Goal: Information Seeking & Learning: Learn about a topic

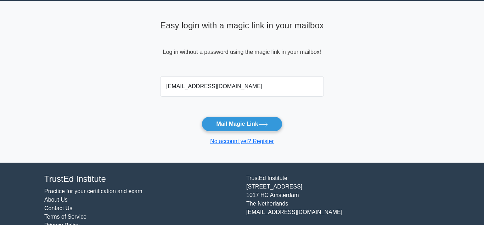
scroll to position [36, 0]
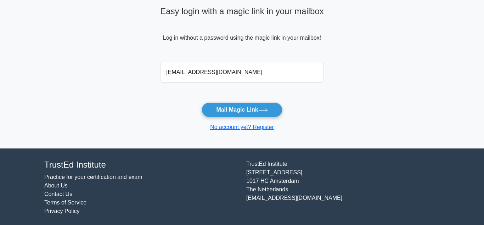
type input "[EMAIL_ADDRESS][DOMAIN_NAME]"
click at [92, 178] on link "Practice for your certification and exam" at bounding box center [93, 177] width 98 height 6
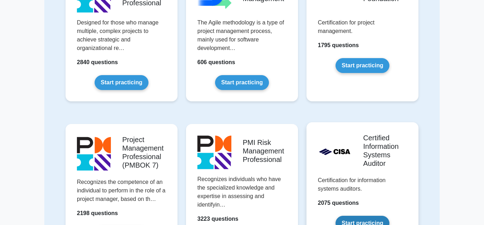
scroll to position [470, 0]
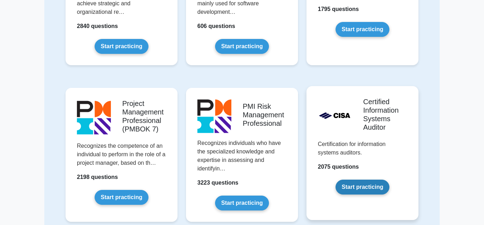
click at [357, 180] on link "Start practicing" at bounding box center [363, 187] width 54 height 15
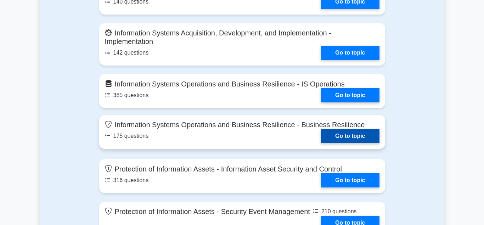
scroll to position [651, 0]
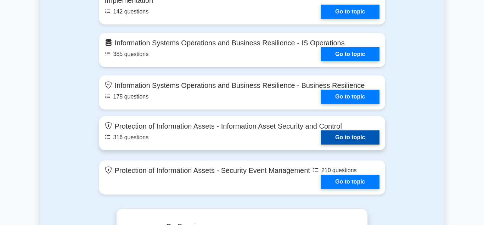
click at [348, 135] on link "Go to topic" at bounding box center [350, 138] width 58 height 14
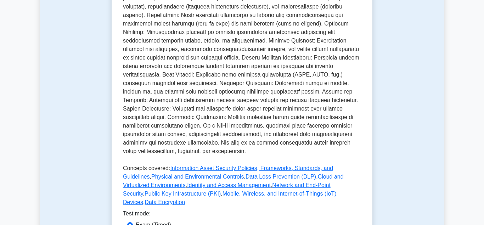
scroll to position [398, 0]
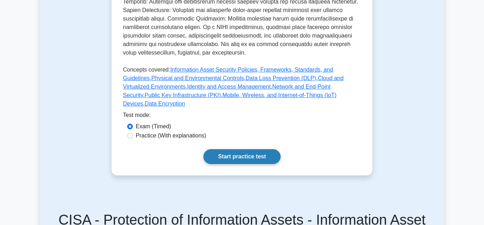
click at [234, 149] on link "Start practice test" at bounding box center [242, 156] width 77 height 15
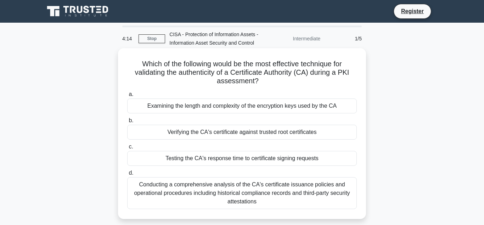
click at [219, 132] on div "Verifying the CA's certificate against trusted root certificates" at bounding box center [242, 132] width 230 height 15
click at [127, 123] on input "b. Verifying the CA's certificate against trusted root certificates" at bounding box center [127, 120] width 0 height 5
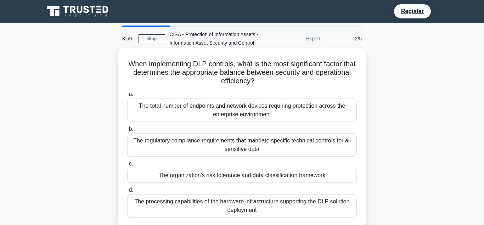
click at [194, 176] on div "The organization's risk tolerance and data classification framework" at bounding box center [242, 175] width 230 height 15
click at [127, 166] on input "c. The organization's risk tolerance and data classification framework" at bounding box center [127, 164] width 0 height 5
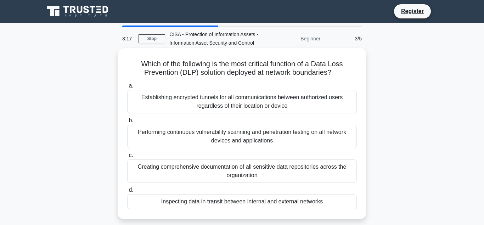
click at [242, 132] on div "Performing continuous vulnerability scanning and penetration testing on all net…" at bounding box center [242, 136] width 230 height 23
click at [127, 123] on input "b. Performing continuous vulnerability scanning and penetration testing on all …" at bounding box center [127, 120] width 0 height 5
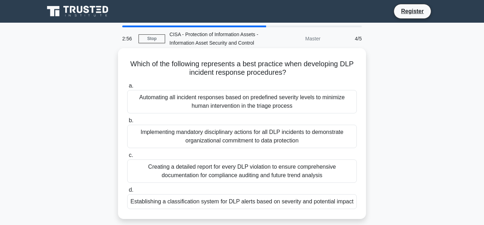
click at [207, 204] on div "Establishing a classification system for DLP alerts based on severity and poten…" at bounding box center [242, 201] width 230 height 15
click at [127, 193] on input "d. Establishing a classification system for DLP alerts based on severity and po…" at bounding box center [127, 190] width 0 height 5
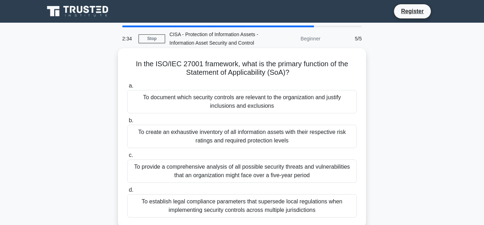
click at [223, 139] on div "To create an exhaustive inventory of all information assets with their respecti…" at bounding box center [242, 136] width 230 height 23
click at [127, 123] on input "b. To create an exhaustive inventory of all information assets with their respe…" at bounding box center [127, 120] width 0 height 5
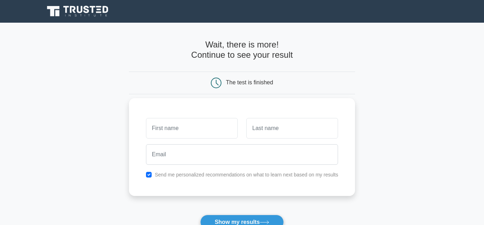
click at [163, 133] on input "text" at bounding box center [192, 128] width 92 height 21
type input "TOLULOPE"
click at [264, 135] on input "text" at bounding box center [292, 128] width 92 height 21
type input "OSO"
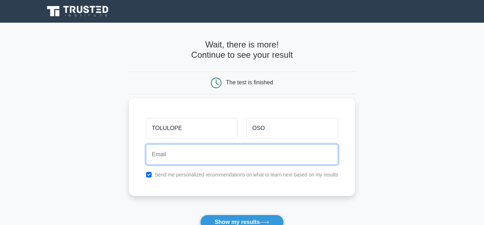
click at [178, 157] on input "email" at bounding box center [242, 154] width 193 height 21
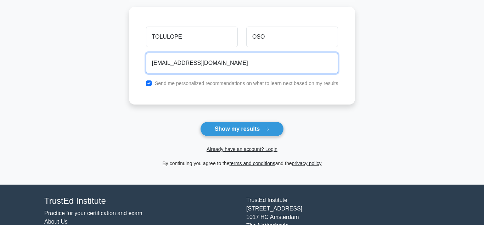
scroll to position [109, 0]
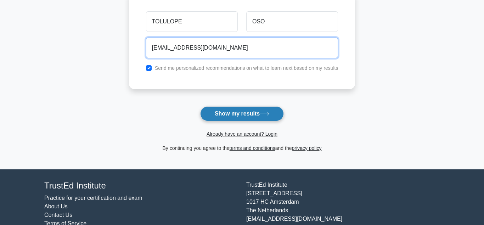
type input "[EMAIL_ADDRESS][DOMAIN_NAME]"
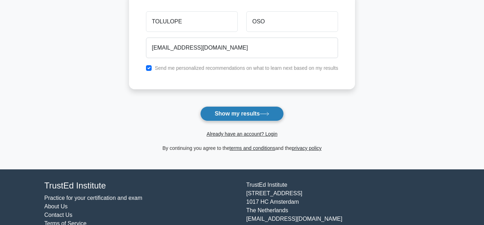
click at [243, 118] on button "Show my results" at bounding box center [242, 113] width 84 height 15
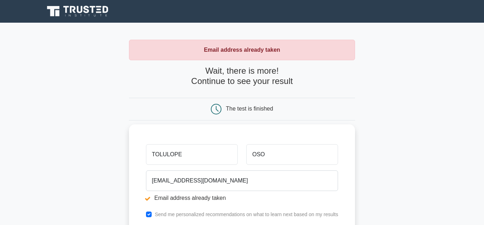
click at [188, 156] on input "TOLULOPE" at bounding box center [192, 154] width 92 height 21
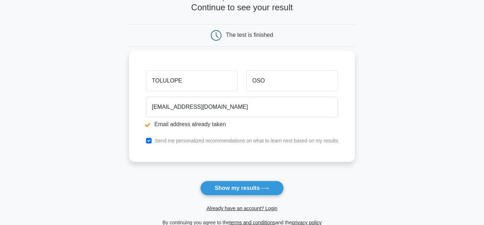
scroll to position [109, 0]
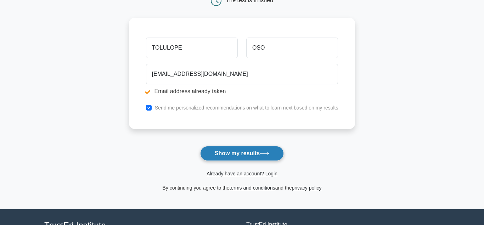
click at [233, 156] on button "Show my results" at bounding box center [242, 153] width 84 height 15
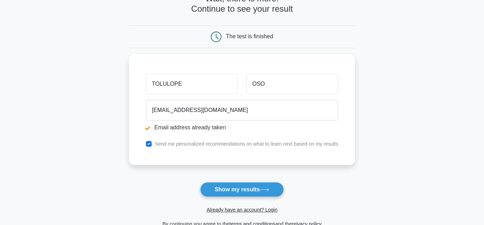
scroll to position [109, 0]
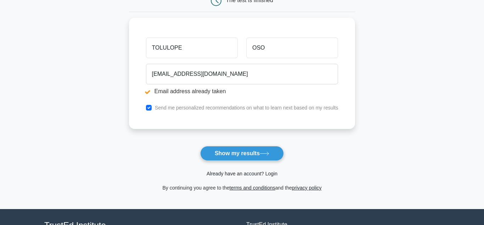
click at [226, 173] on link "Already have an account? Login" at bounding box center [242, 174] width 71 height 6
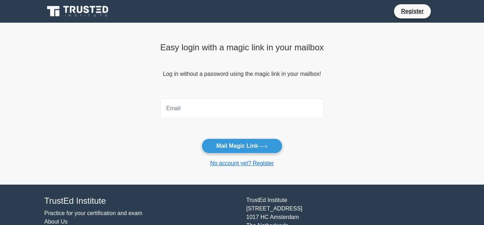
click at [178, 104] on input "email" at bounding box center [242, 108] width 164 height 21
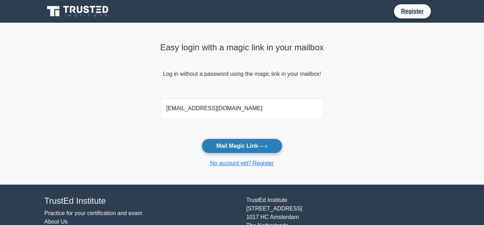
type input "constructionplatter@yahoo.com"
click at [231, 147] on button "Mail Magic Link" at bounding box center [242, 146] width 81 height 15
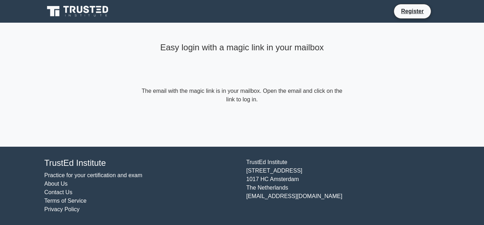
click at [73, 174] on link "Practice for your certification and exam" at bounding box center [93, 175] width 98 height 6
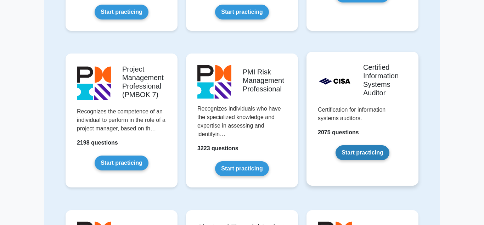
scroll to position [506, 0]
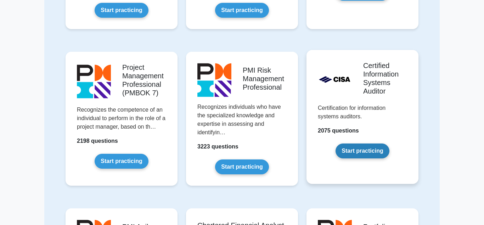
click at [360, 144] on link "Start practicing" at bounding box center [363, 151] width 54 height 15
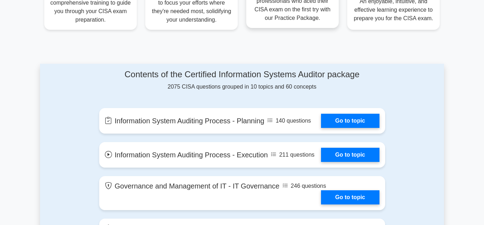
scroll to position [326, 0]
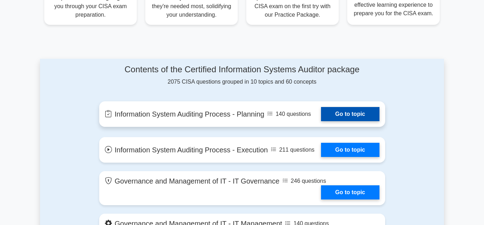
click at [339, 113] on link "Go to topic" at bounding box center [350, 114] width 58 height 14
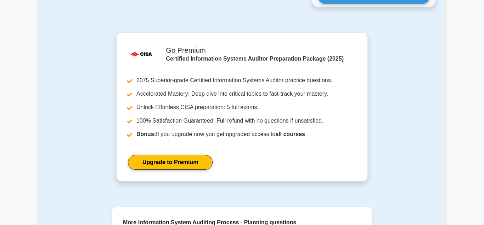
scroll to position [977, 0]
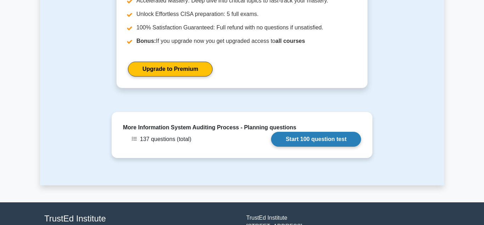
click at [311, 132] on link "Start 100 question test" at bounding box center [316, 139] width 90 height 15
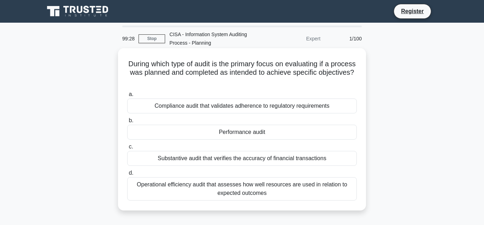
click at [238, 133] on div "Performance audit" at bounding box center [242, 132] width 230 height 15
click at [127, 123] on input "b. Performance audit" at bounding box center [127, 120] width 0 height 5
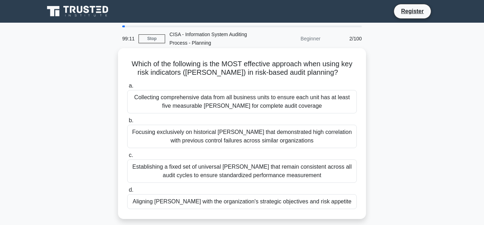
click at [236, 202] on div "Aligning [PERSON_NAME] with the organization's strategic objectives and risk ap…" at bounding box center [242, 201] width 230 height 15
click at [127, 193] on input "d. Aligning [PERSON_NAME] with the organization's strategic objectives and risk…" at bounding box center [127, 190] width 0 height 5
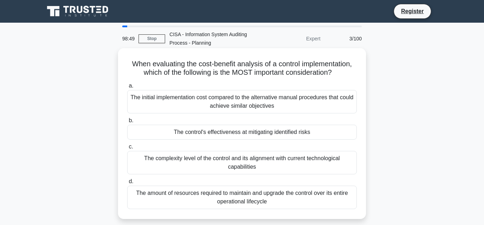
click at [212, 134] on div "The control's effectiveness at mitigating identified risks" at bounding box center [242, 132] width 230 height 15
click at [127, 123] on input "b. The control's effectiveness at mitigating identified risks" at bounding box center [127, 120] width 0 height 5
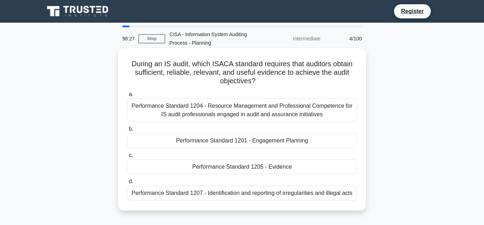
click at [220, 168] on div "Performance Standard 1205 - Evidence" at bounding box center [242, 167] width 230 height 15
click at [127, 158] on input "c. Performance Standard 1205 - Evidence" at bounding box center [127, 155] width 0 height 5
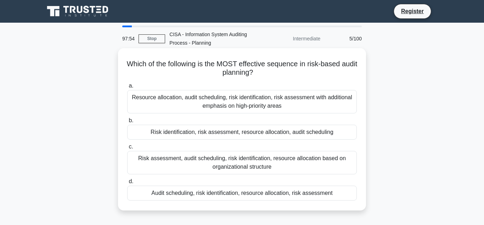
click at [178, 133] on div "Risk identification, risk assessment, resource allocation, audit scheduling" at bounding box center [242, 132] width 230 height 15
click at [127, 123] on input "b. Risk identification, risk assessment, resource allocation, audit scheduling" at bounding box center [127, 120] width 0 height 5
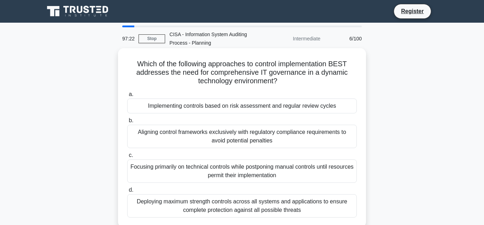
click at [208, 105] on div "Implementing controls based on risk assessment and regular review cycles" at bounding box center [242, 106] width 230 height 15
click at [127, 97] on input "a. Implementing controls based on risk assessment and regular review cycles" at bounding box center [127, 94] width 0 height 5
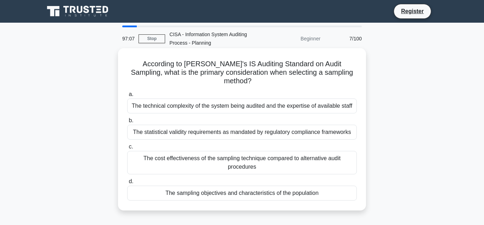
click at [222, 186] on div "The sampling objectives and characteristics of the population" at bounding box center [242, 193] width 230 height 15
click at [127, 184] on input "d. The sampling objectives and characteristics of the population" at bounding box center [127, 181] width 0 height 5
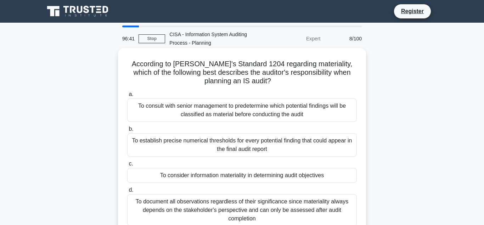
click at [209, 177] on div "To consider information materiality in determining audit objectives" at bounding box center [242, 175] width 230 height 15
click at [127, 166] on input "c. To consider information materiality in determining audit objectives" at bounding box center [127, 164] width 0 height 5
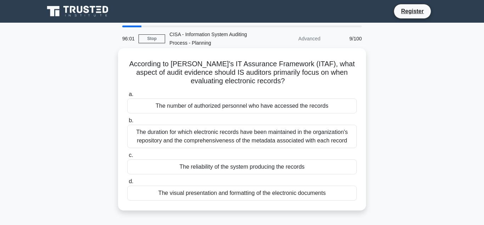
click at [226, 106] on div "The number of authorized personnel who have accessed the records" at bounding box center [242, 106] width 230 height 15
click at [127, 97] on input "a. The number of authorized personnel who have accessed the records" at bounding box center [127, 94] width 0 height 5
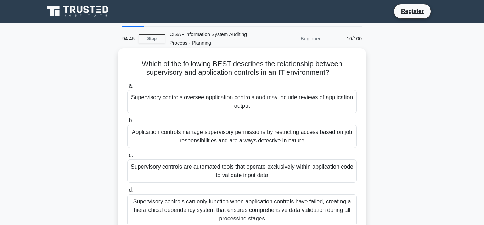
click at [237, 101] on div "Supervisory controls oversee application controls and may include reviews of ap…" at bounding box center [242, 101] width 230 height 23
click at [127, 88] on input "a. Supervisory controls oversee application controls and may include reviews of…" at bounding box center [127, 86] width 0 height 5
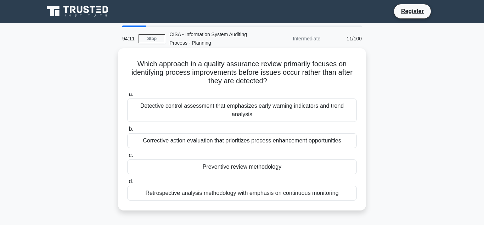
click at [230, 160] on div "Preventive review methodology" at bounding box center [242, 167] width 230 height 15
click at [127, 158] on input "c. Preventive review methodology" at bounding box center [127, 155] width 0 height 5
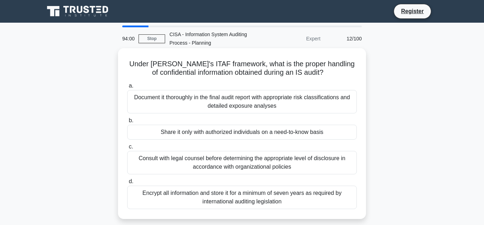
click at [192, 134] on div "Share it only with authorized individuals on a need-to-know basis" at bounding box center [242, 132] width 230 height 15
click at [127, 123] on input "b. Share it only with authorized individuals on a need-to-know basis" at bounding box center [127, 120] width 0 height 5
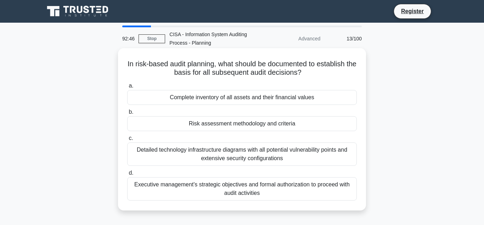
click at [211, 126] on div "Risk assessment methodology and criteria" at bounding box center [242, 123] width 230 height 15
click at [127, 115] on input "b. Risk assessment methodology and criteria" at bounding box center [127, 112] width 0 height 5
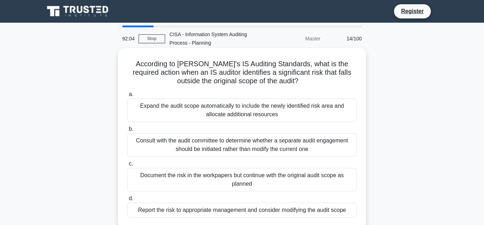
click at [192, 211] on div "Report the risk to appropriate management and consider modifying the audit scope" at bounding box center [242, 210] width 230 height 15
click at [127, 201] on input "d. Report the risk to appropriate management and consider modifying the audit s…" at bounding box center [127, 198] width 0 height 5
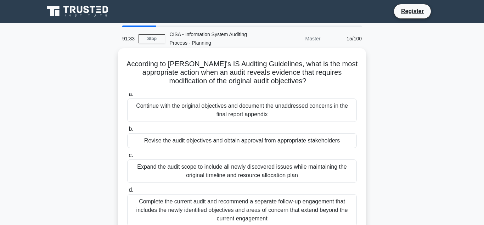
click at [188, 142] on div "Revise the audit objectives and obtain approval from appropriate stakeholders" at bounding box center [242, 140] width 230 height 15
click at [127, 132] on input "b. Revise the audit objectives and obtain approval from appropriate stakeholders" at bounding box center [127, 129] width 0 height 5
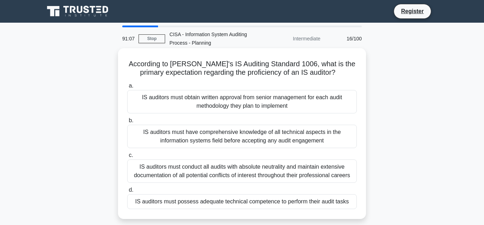
click at [163, 203] on div "IS auditors must possess adequate technical competence to perform their audit t…" at bounding box center [242, 201] width 230 height 15
click at [127, 193] on input "d. IS auditors must possess adequate technical competence to perform their audi…" at bounding box center [127, 190] width 0 height 5
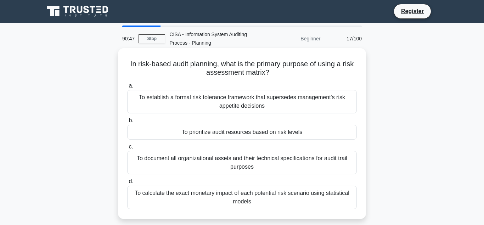
click at [216, 134] on div "To prioritize audit resources based on risk levels" at bounding box center [242, 132] width 230 height 15
click at [127, 123] on input "b. To prioritize audit resources based on risk levels" at bounding box center [127, 120] width 0 height 5
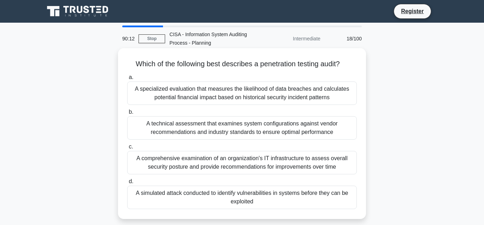
click at [193, 195] on div "A simulated attack conducted to identify vulnerabilities in systems before they…" at bounding box center [242, 197] width 230 height 23
click at [127, 184] on input "d. A simulated attack conducted to identify vulnerabilities in systems before t…" at bounding box center [127, 181] width 0 height 5
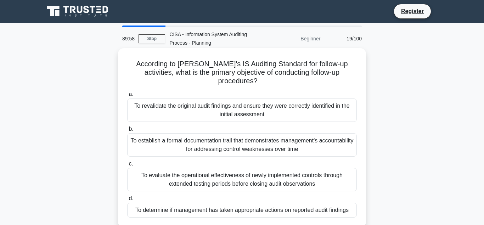
click at [177, 203] on div "To determine if management has taken appropriate actions on reported audit find…" at bounding box center [242, 210] width 230 height 15
click at [127, 201] on input "d. To determine if management has taken appropriate actions on reported audit f…" at bounding box center [127, 198] width 0 height 5
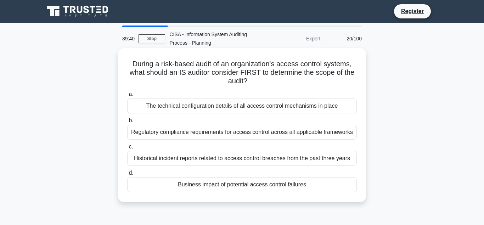
click at [202, 186] on div "Business impact of potential access control failures" at bounding box center [242, 184] width 230 height 15
click at [127, 176] on input "d. Business impact of potential access control failures" at bounding box center [127, 173] width 0 height 5
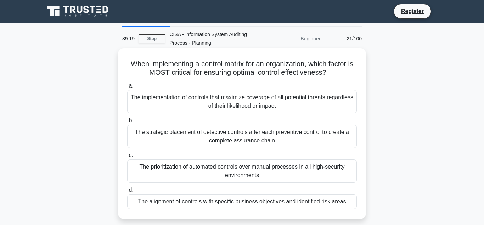
click at [194, 201] on div "The alignment of controls with specific business objectives and identified risk…" at bounding box center [242, 201] width 230 height 15
click at [127, 193] on input "d. The alignment of controls with specific business objectives and identified r…" at bounding box center [127, 190] width 0 height 5
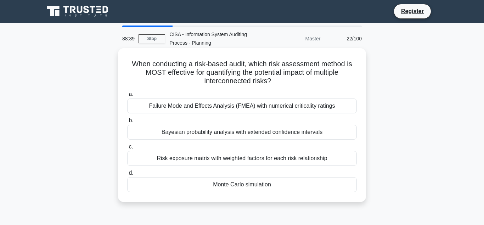
click at [198, 105] on div "Failure Mode and Effects Analysis (FMEA) with numerical criticality ratings" at bounding box center [242, 106] width 230 height 15
click at [127, 97] on input "a. Failure Mode and Effects Analysis (FMEA) with numerical criticality ratings" at bounding box center [127, 94] width 0 height 5
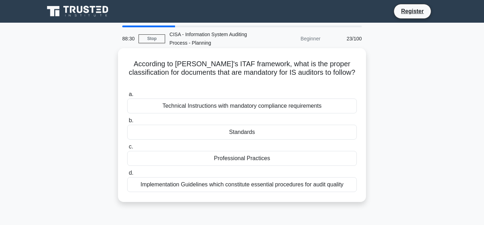
click at [239, 125] on div "Standards" at bounding box center [242, 132] width 230 height 15
click at [127, 123] on input "b. Standards" at bounding box center [127, 120] width 0 height 5
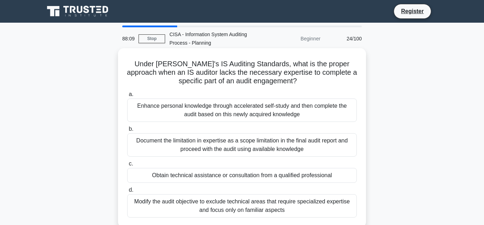
click at [221, 177] on div "Obtain technical assistance or consultation from a qualified professional" at bounding box center [242, 175] width 230 height 15
click at [127, 166] on input "c. Obtain technical assistance or consultation from a qualified professional" at bounding box center [127, 164] width 0 height 5
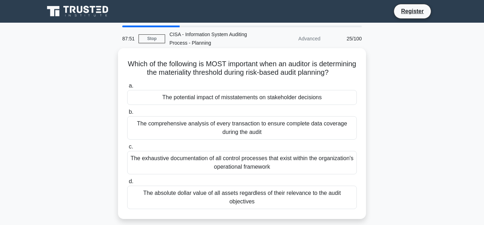
click at [229, 105] on div "The potential impact of misstatements on stakeholder decisions" at bounding box center [242, 97] width 230 height 15
click at [127, 88] on input "a. The potential impact of misstatements on stakeholder decisions" at bounding box center [127, 86] width 0 height 5
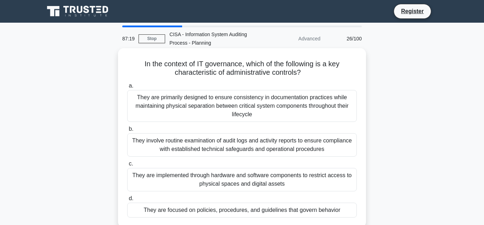
click at [200, 211] on div "They are focused on policies, procedures, and guidelines that govern behavior" at bounding box center [242, 210] width 230 height 15
click at [127, 201] on input "d. They are focused on policies, procedures, and guidelines that govern behavior" at bounding box center [127, 198] width 0 height 5
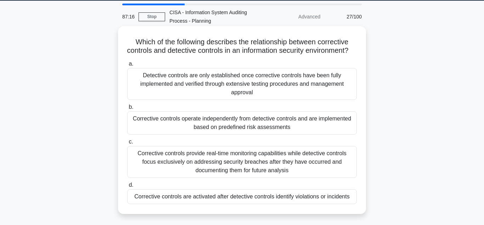
scroll to position [36, 0]
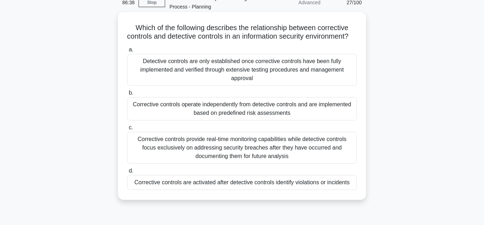
click at [185, 190] on div "Corrective controls are activated after detective controls identify violations …" at bounding box center [242, 182] width 230 height 15
click at [127, 173] on input "d. Corrective controls are activated after detective controls identify violatio…" at bounding box center [127, 171] width 0 height 5
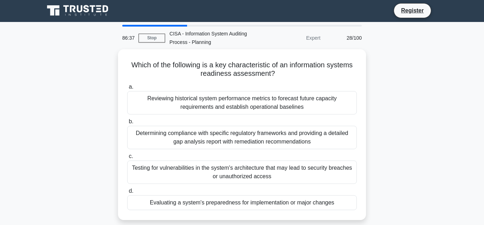
scroll to position [0, 0]
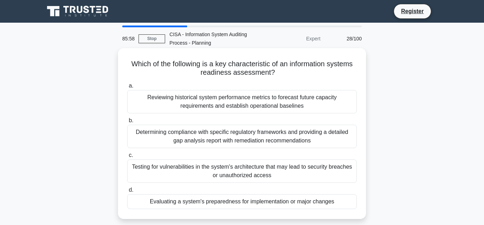
click at [205, 204] on div "Evaluating a system's preparedness for implementation or major changes" at bounding box center [242, 201] width 230 height 15
click at [127, 193] on input "d. Evaluating a system's preparedness for implementation or major changes" at bounding box center [127, 190] width 0 height 5
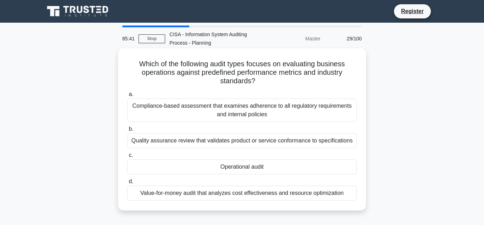
click at [235, 168] on div "Operational audit" at bounding box center [242, 167] width 230 height 15
click at [127, 158] on input "c. Operational audit" at bounding box center [127, 155] width 0 height 5
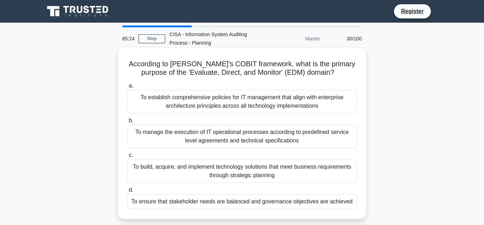
click at [205, 201] on div "To ensure that stakeholder needs are balanced and governance objectives are ach…" at bounding box center [242, 201] width 230 height 15
click at [127, 193] on input "d. To ensure that stakeholder needs are balanced and governance objectives are …" at bounding box center [127, 190] width 0 height 5
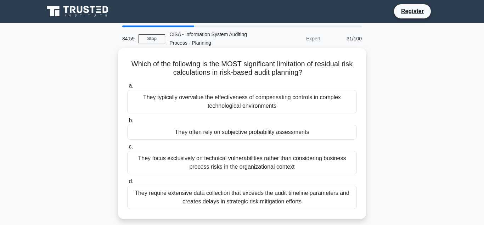
click at [207, 134] on div "They often rely on subjective probability assessments" at bounding box center [242, 132] width 230 height 15
click at [127, 123] on input "b. They often rely on subjective probability assessments" at bounding box center [127, 120] width 0 height 5
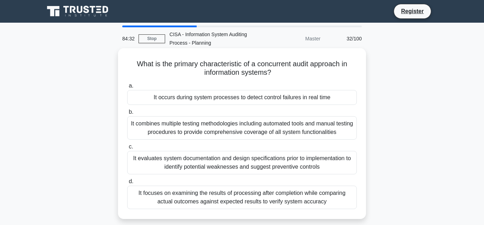
click at [205, 98] on div "It occurs during system processes to detect control failures in real time" at bounding box center [242, 97] width 230 height 15
click at [127, 88] on input "a. It occurs during system processes to detect control failures in real time" at bounding box center [127, 86] width 0 height 5
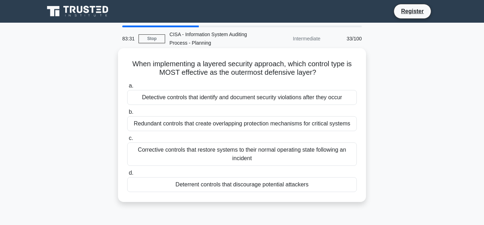
click at [212, 123] on div "Redundant controls that create overlapping protection mechanisms for critical s…" at bounding box center [242, 123] width 230 height 15
click at [127, 115] on input "b. Redundant controls that create overlapping protection mechanisms for critica…" at bounding box center [127, 112] width 0 height 5
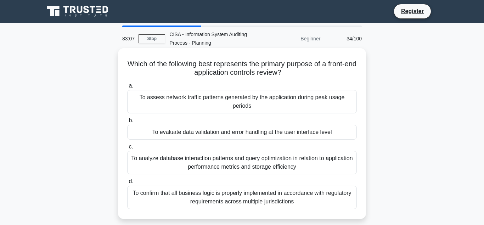
click at [190, 134] on div "To evaluate data validation and error handling at the user interface level" at bounding box center [242, 132] width 230 height 15
click at [127, 123] on input "b. To evaluate data validation and error handling at the user interface level" at bounding box center [127, 120] width 0 height 5
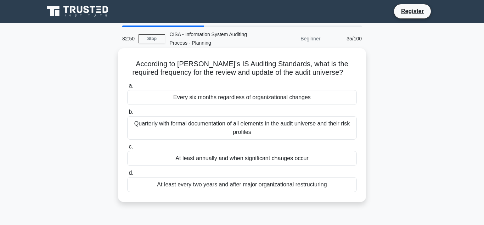
click at [203, 161] on div "At least annually and when significant changes occur" at bounding box center [242, 158] width 230 height 15
click at [127, 149] on input "c. At least annually and when significant changes occur" at bounding box center [127, 147] width 0 height 5
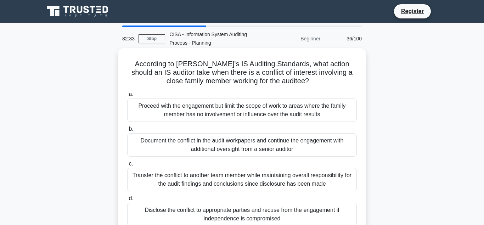
click at [211, 211] on div "Disclose the conflict to appropriate parties and recuse from the engagement if …" at bounding box center [242, 214] width 230 height 23
click at [127, 201] on input "d. Disclose the conflict to appropriate parties and recuse from the engagement …" at bounding box center [127, 198] width 0 height 5
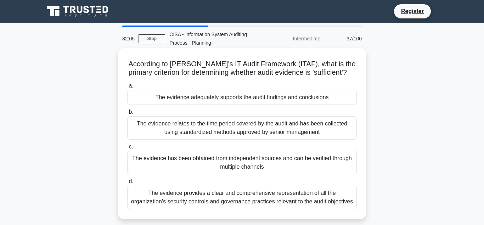
click at [217, 99] on div "The evidence adequately supports the audit findings and conclusions" at bounding box center [242, 97] width 230 height 15
click at [127, 88] on input "a. The evidence adequately supports the audit findings and conclusions" at bounding box center [127, 86] width 0 height 5
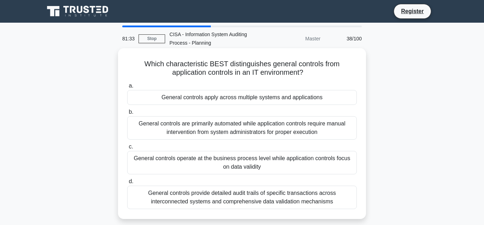
click at [207, 99] on div "General controls apply across multiple systems and applications" at bounding box center [242, 97] width 230 height 15
click at [127, 88] on input "a. General controls apply across multiple systems and applications" at bounding box center [127, 86] width 0 height 5
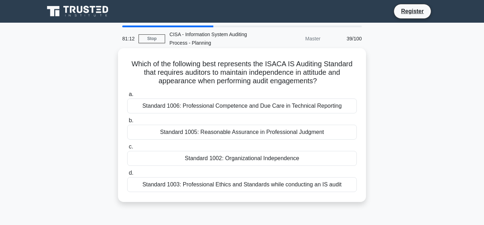
click at [213, 160] on div "Standard 1002: Organizational Independence" at bounding box center [242, 158] width 230 height 15
click at [127, 149] on input "c. Standard 1002: Organizational Independence" at bounding box center [127, 147] width 0 height 5
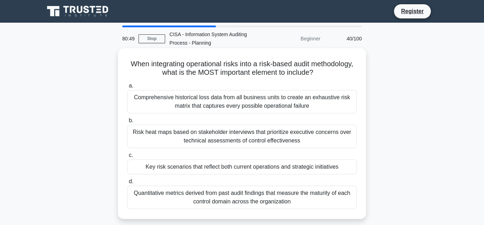
click at [215, 168] on div "Key risk scenarios that reflect both current operations and strategic initiativ…" at bounding box center [242, 167] width 230 height 15
click at [127, 158] on input "c. Key risk scenarios that reflect both current operations and strategic initia…" at bounding box center [127, 155] width 0 height 5
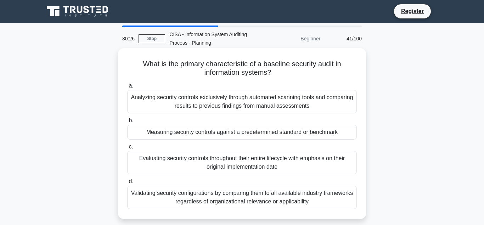
click at [204, 133] on div "Measuring security controls against a predetermined standard or benchmark" at bounding box center [242, 132] width 230 height 15
click at [127, 123] on input "b. Measuring security controls against a predetermined standard or benchmark" at bounding box center [127, 120] width 0 height 5
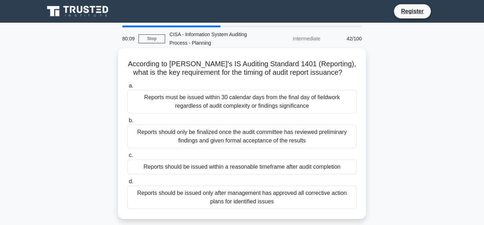
click at [197, 168] on div "Reports should be issued within a reasonable timeframe after audit completion" at bounding box center [242, 167] width 230 height 15
click at [127, 158] on input "c. Reports should be issued within a reasonable timeframe after audit completion" at bounding box center [127, 155] width 0 height 5
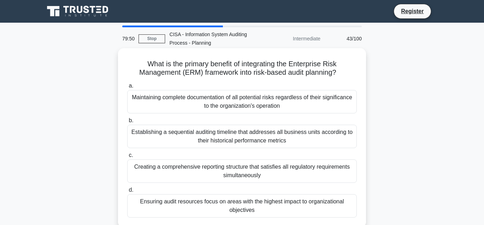
click at [194, 202] on div "Ensuring audit resources focus on areas with the highest impact to organization…" at bounding box center [242, 205] width 230 height 23
click at [127, 193] on input "d. Ensuring audit resources focus on areas with the highest impact to organizat…" at bounding box center [127, 190] width 0 height 5
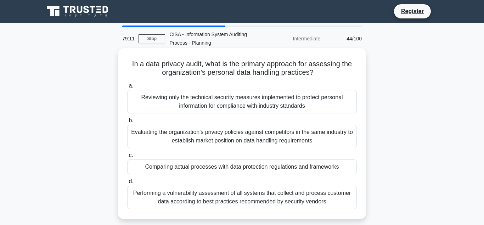
click at [188, 170] on div "Comparing actual processes with data protection regulations and frameworks" at bounding box center [242, 167] width 230 height 15
click at [127, 158] on input "c. Comparing actual processes with data protection regulations and frameworks" at bounding box center [127, 155] width 0 height 5
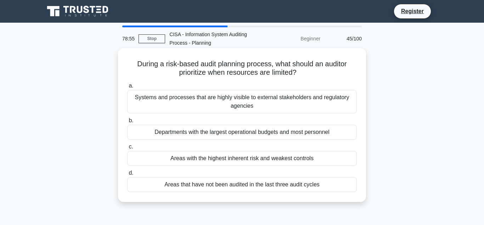
click at [192, 159] on div "Areas with the highest inherent risk and weakest controls" at bounding box center [242, 158] width 230 height 15
click at [127, 149] on input "c. Areas with the highest inherent risk and weakest controls" at bounding box center [127, 147] width 0 height 5
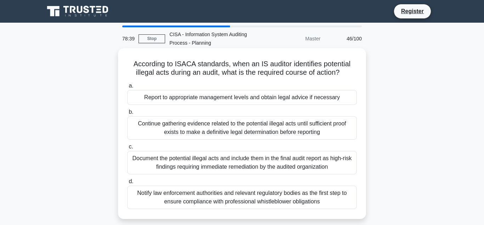
click at [181, 99] on div "Report to appropriate management levels and obtain legal advice if necessary" at bounding box center [242, 97] width 230 height 15
click at [127, 88] on input "a. Report to appropriate management levels and obtain legal advice if necessary" at bounding box center [127, 86] width 0 height 5
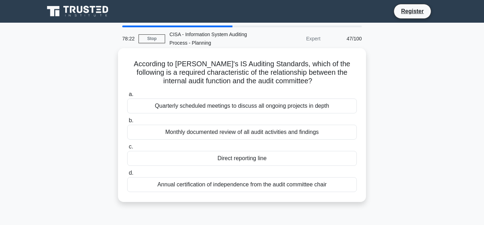
click at [236, 160] on div "Direct reporting line" at bounding box center [242, 158] width 230 height 15
click at [127, 149] on input "c. Direct reporting line" at bounding box center [127, 147] width 0 height 5
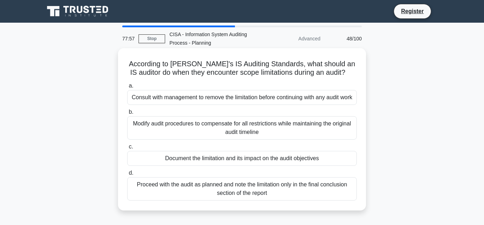
click at [235, 166] on div "Document the limitation and its impact on the audit objectives" at bounding box center [242, 158] width 230 height 15
click at [127, 149] on input "c. Document the limitation and its impact on the audit objectives" at bounding box center [127, 147] width 0 height 5
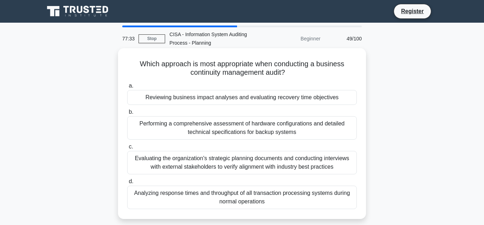
click at [199, 99] on div "Reviewing business impact analyses and evaluating recovery time objectives" at bounding box center [242, 97] width 230 height 15
click at [127, 88] on input "a. Reviewing business impact analyses and evaluating recovery time objectives" at bounding box center [127, 86] width 0 height 5
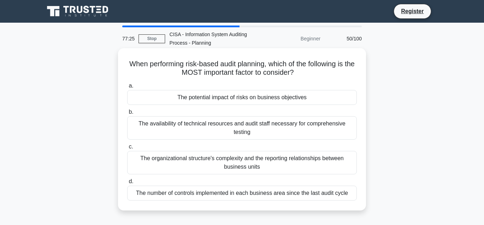
click at [197, 98] on div "The potential impact of risks on business objectives" at bounding box center [242, 97] width 230 height 15
click at [127, 88] on input "a. The potential impact of risks on business objectives" at bounding box center [127, 86] width 0 height 5
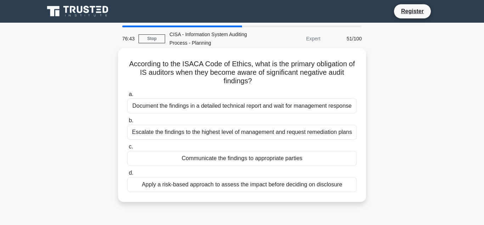
click at [220, 160] on div "Communicate the findings to appropriate parties" at bounding box center [242, 158] width 230 height 15
click at [127, 149] on input "c. Communicate the findings to appropriate parties" at bounding box center [127, 147] width 0 height 5
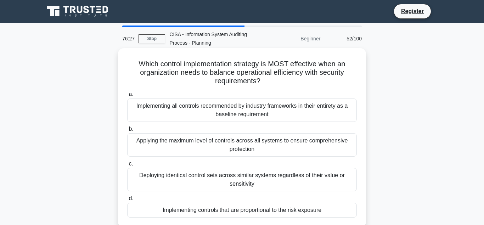
click at [213, 209] on div "Implementing controls that are proportional to the risk exposure" at bounding box center [242, 210] width 230 height 15
click at [127, 201] on input "d. Implementing controls that are proportional to the risk exposure" at bounding box center [127, 198] width 0 height 5
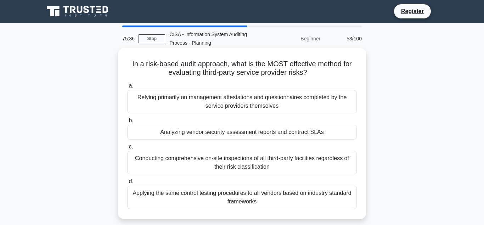
click at [203, 132] on div "Analyzing vendor security assessment reports and contract SLAs" at bounding box center [242, 132] width 230 height 15
click at [127, 123] on input "b. Analyzing vendor security assessment reports and contract SLAs" at bounding box center [127, 120] width 0 height 5
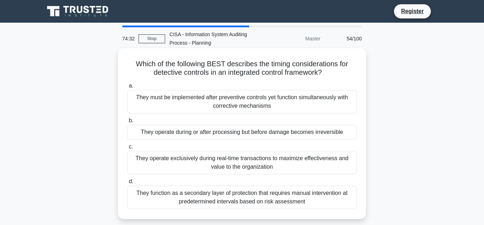
click at [196, 134] on div "They operate during or after processing but before damage becomes irreversible" at bounding box center [242, 132] width 230 height 15
click at [127, 123] on input "b. They operate during or after processing but before damage becomes irreversib…" at bounding box center [127, 120] width 0 height 5
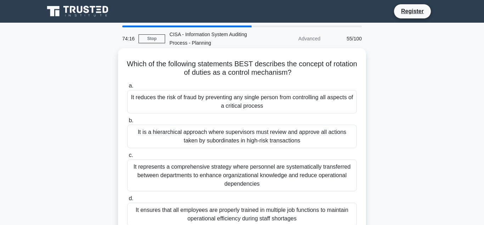
click at [177, 98] on div "It reduces the risk of fraud by preventing any single person from controlling a…" at bounding box center [242, 101] width 230 height 23
click at [127, 88] on input "a. It reduces the risk of fraud by preventing any single person from controllin…" at bounding box center [127, 86] width 0 height 5
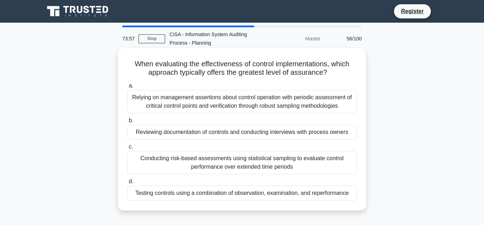
click at [177, 195] on div "Testing controls using a combination of observation, examination, and reperform…" at bounding box center [242, 193] width 230 height 15
click at [127, 184] on input "d. Testing controls using a combination of observation, examination, and reperf…" at bounding box center [127, 181] width 0 height 5
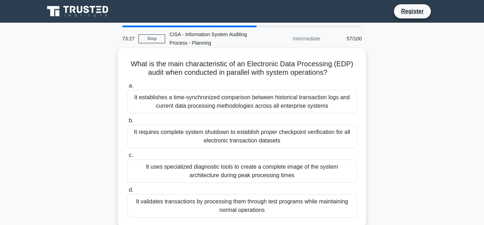
click at [216, 201] on div "It validates transactions by processing them through test programs while mainta…" at bounding box center [242, 205] width 230 height 23
click at [127, 193] on input "d. It validates transactions by processing them through test programs while mai…" at bounding box center [127, 190] width 0 height 5
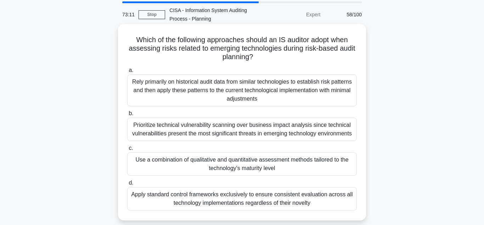
scroll to position [36, 0]
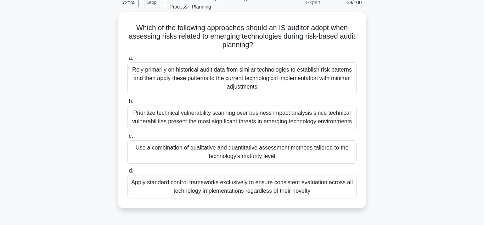
click at [229, 151] on div "Use a combination of qualitative and quantitative assessment methods tailored t…" at bounding box center [242, 151] width 230 height 23
click at [127, 139] on input "c. Use a combination of qualitative and quantitative assessment methods tailore…" at bounding box center [127, 136] width 0 height 5
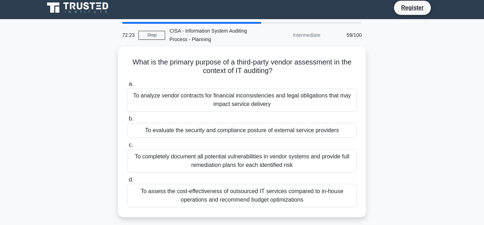
scroll to position [0, 0]
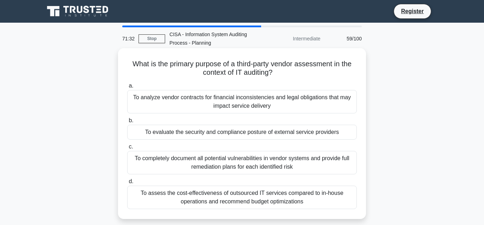
click at [205, 134] on div "To evaluate the security and compliance posture of external service providers" at bounding box center [242, 132] width 230 height 15
click at [127, 123] on input "b. To evaluate the security and compliance posture of external service providers" at bounding box center [127, 120] width 0 height 5
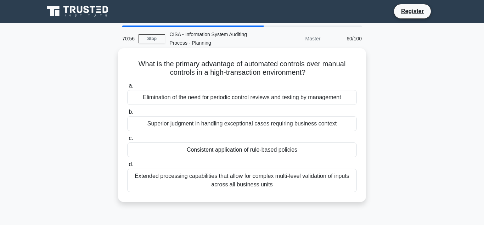
click at [215, 151] on div "Consistent application of rule-based policies" at bounding box center [242, 150] width 230 height 15
click at [127, 141] on input "c. Consistent application of rule-based policies" at bounding box center [127, 138] width 0 height 5
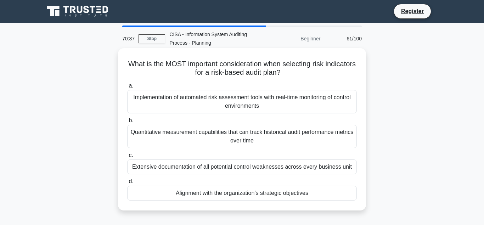
click at [229, 196] on div "Alignment with the organization's strategic objectives" at bounding box center [242, 193] width 230 height 15
click at [127, 184] on input "d. Alignment with the organization's strategic objectives" at bounding box center [127, 181] width 0 height 5
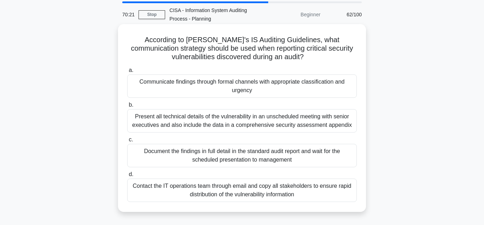
scroll to position [36, 0]
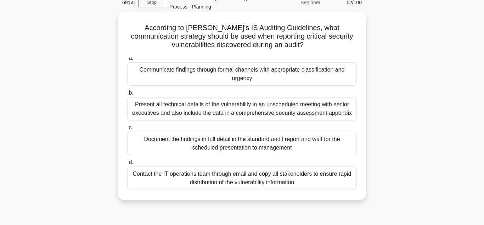
click at [199, 71] on div "Communicate findings through formal channels with appropriate classification an…" at bounding box center [242, 73] width 230 height 23
click at [127, 61] on input "a. Communicate findings through formal channels with appropriate classification…" at bounding box center [127, 58] width 0 height 5
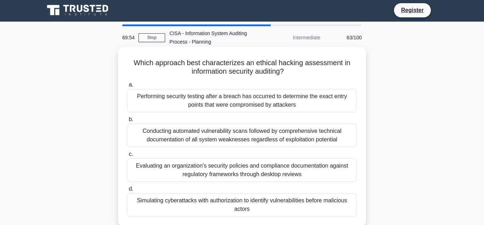
scroll to position [0, 0]
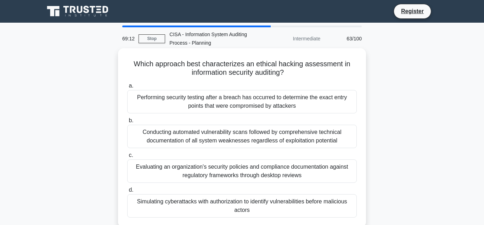
click at [227, 204] on div "Simulating cyberattacks with authorization to identify vulnerabilities before m…" at bounding box center [242, 205] width 230 height 23
click at [127, 193] on input "d. Simulating cyberattacks with authorization to identify vulnerabilities befor…" at bounding box center [127, 190] width 0 height 5
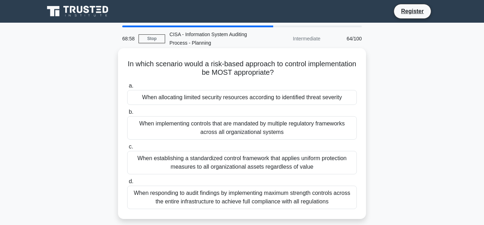
click at [186, 99] on div "When allocating limited security resources according to identified threat sever…" at bounding box center [242, 97] width 230 height 15
click at [127, 88] on input "a. When allocating limited security resources according to identified threat se…" at bounding box center [127, 86] width 0 height 5
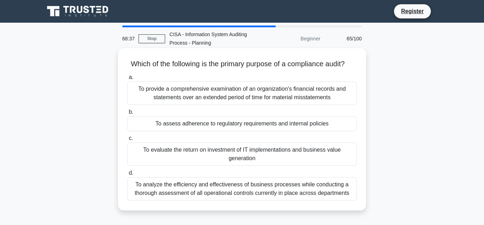
click at [205, 125] on div "To assess adherence to regulatory requirements and internal policies" at bounding box center [242, 123] width 230 height 15
click at [127, 115] on input "b. To assess adherence to regulatory requirements and internal policies" at bounding box center [127, 112] width 0 height 5
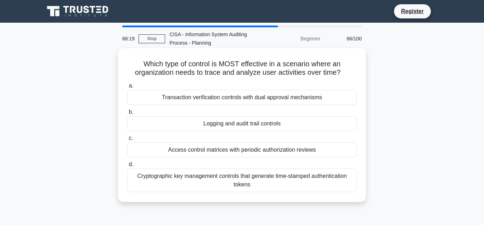
click at [214, 124] on div "Logging and audit trail controls" at bounding box center [242, 123] width 230 height 15
click at [127, 115] on input "b. Logging and audit trail controls" at bounding box center [127, 112] width 0 height 5
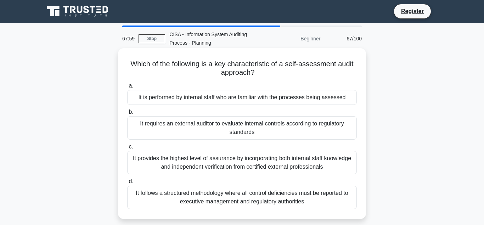
click at [165, 98] on div "It is performed by internal staff who are familiar with the processes being ass…" at bounding box center [242, 97] width 230 height 15
click at [127, 88] on input "a. It is performed by internal staff who are familiar with the processes being …" at bounding box center [127, 86] width 0 height 5
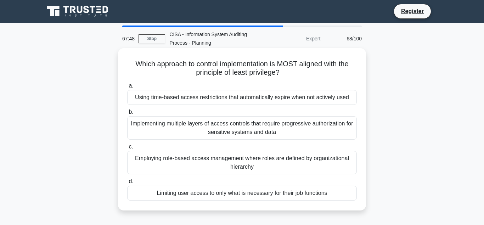
click at [189, 195] on div "Limiting user access to only what is necessary for their job functions" at bounding box center [242, 193] width 230 height 15
click at [127, 184] on input "d. Limiting user access to only what is necessary for their job functions" at bounding box center [127, 181] width 0 height 5
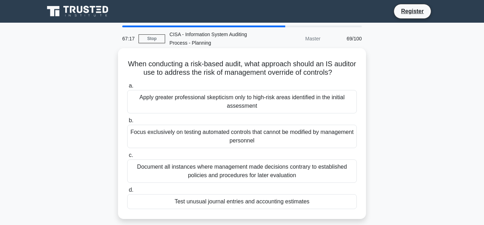
click at [224, 203] on div "Test unusual journal entries and accounting estimates" at bounding box center [242, 201] width 230 height 15
click at [127, 193] on input "d. Test unusual journal entries and accounting estimates" at bounding box center [127, 190] width 0 height 5
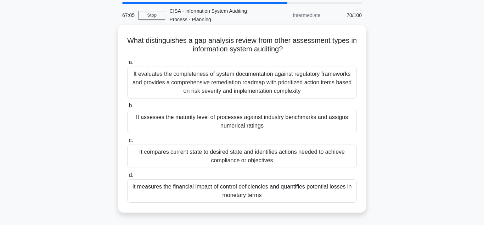
scroll to position [36, 0]
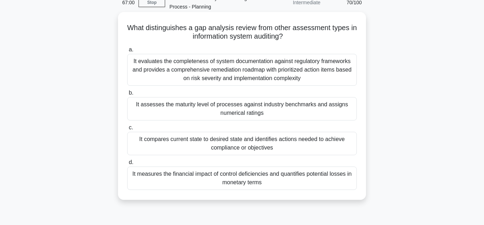
click at [215, 144] on div "It compares current state to desired state and identifies actions needed to ach…" at bounding box center [242, 143] width 230 height 23
click at [127, 130] on input "c. It compares current state to desired state and identifies actions needed to …" at bounding box center [127, 128] width 0 height 5
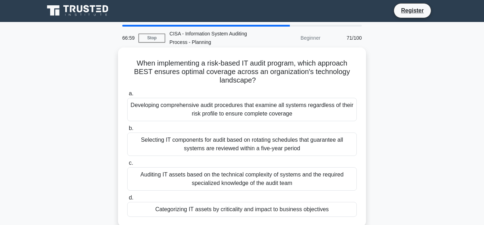
scroll to position [0, 0]
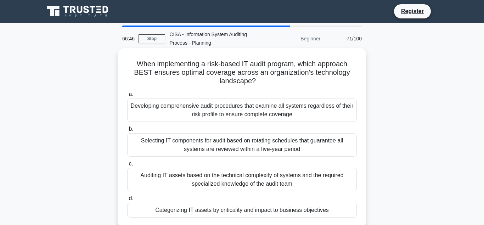
click at [191, 211] on div "Categorizing IT assets by criticality and impact to business objectives" at bounding box center [242, 210] width 230 height 15
click at [127, 201] on input "d. Categorizing IT assets by criticality and impact to business objectives" at bounding box center [127, 198] width 0 height 5
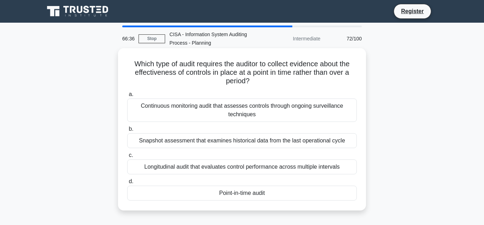
click at [238, 193] on div "Point-in-time audit" at bounding box center [242, 193] width 230 height 15
click at [127, 184] on input "d. Point-in-time audit" at bounding box center [127, 181] width 0 height 5
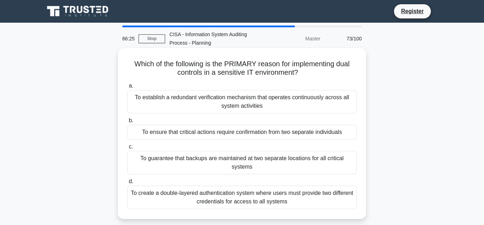
click at [178, 134] on div "To ensure that critical actions require confirmation from two separate individu…" at bounding box center [242, 132] width 230 height 15
click at [127, 123] on input "b. To ensure that critical actions require confirmation from two separate indiv…" at bounding box center [127, 120] width 0 height 5
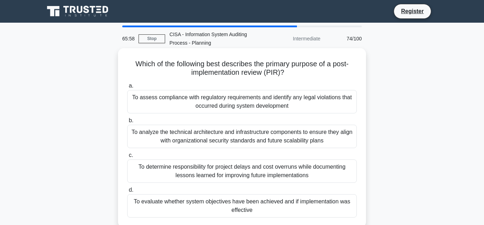
click at [178, 203] on div "To evaluate whether system objectives have been achieved and if implementation …" at bounding box center [242, 205] width 230 height 23
click at [127, 193] on input "d. To evaluate whether system objectives have been achieved and if implementati…" at bounding box center [127, 190] width 0 height 5
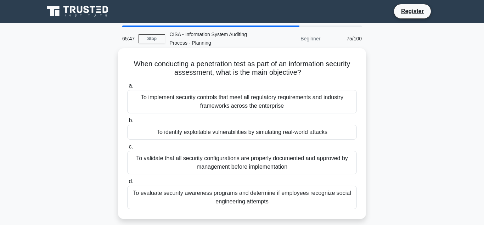
click at [218, 135] on div "To identify exploitable vulnerabilities by simulating real-world attacks" at bounding box center [242, 132] width 230 height 15
click at [127, 123] on input "b. To identify exploitable vulnerabilities by simulating real-world attacks" at bounding box center [127, 120] width 0 height 5
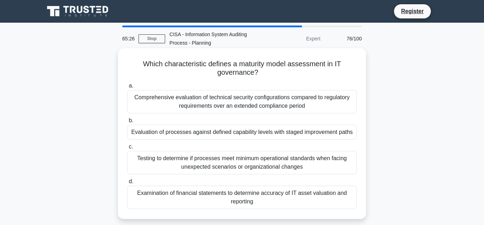
click at [191, 135] on div "Evaluation of processes against defined capability levels with staged improveme…" at bounding box center [242, 132] width 230 height 15
click at [127, 123] on input "b. Evaluation of processes against defined capability levels with staged improv…" at bounding box center [127, 120] width 0 height 5
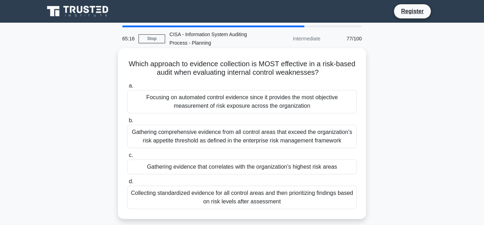
click at [203, 168] on div "Gathering evidence that correlates with the organization's highest risk areas" at bounding box center [242, 167] width 230 height 15
click at [127, 158] on input "c. Gathering evidence that correlates with the organization's highest risk areas" at bounding box center [127, 155] width 0 height 5
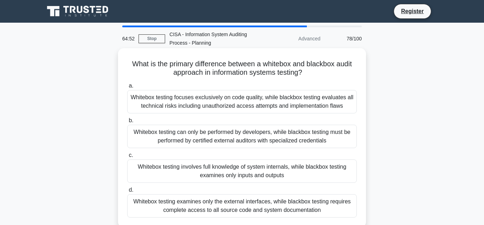
click at [207, 168] on div "Whitebox testing involves full knowledge of system internals, while blackbox te…" at bounding box center [242, 171] width 230 height 23
click at [127, 158] on input "c. Whitebox testing involves full knowledge of system internals, while blackbox…" at bounding box center [127, 155] width 0 height 5
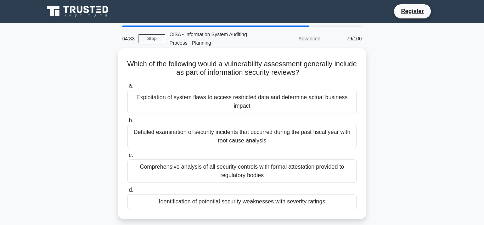
click at [220, 202] on div "Identification of potential security weaknesses with severity ratings" at bounding box center [242, 201] width 230 height 15
click at [127, 193] on input "d. Identification of potential security weaknesses with severity ratings" at bounding box center [127, 190] width 0 height 5
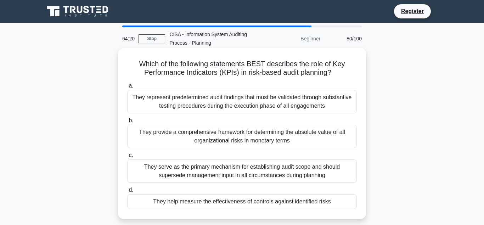
click at [212, 203] on div "They help measure the effectiveness of controls against identified risks" at bounding box center [242, 201] width 230 height 15
click at [127, 193] on input "d. They help measure the effectiveness of controls against identified risks" at bounding box center [127, 190] width 0 height 5
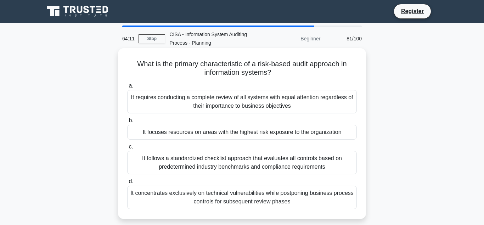
click at [207, 133] on div "It focuses resources on areas with the highest risk exposure to the organization" at bounding box center [242, 132] width 230 height 15
click at [127, 123] on input "b. It focuses resources on areas with the highest risk exposure to the organiza…" at bounding box center [127, 120] width 0 height 5
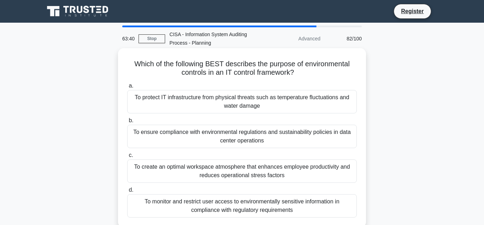
click at [178, 98] on div "To protect IT infrastructure from physical threats such as temperature fluctuat…" at bounding box center [242, 101] width 230 height 23
click at [127, 88] on input "a. To protect IT infrastructure from physical threats such as temperature fluct…" at bounding box center [127, 86] width 0 height 5
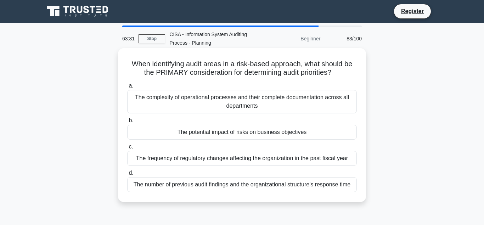
click at [209, 133] on div "The potential impact of risks on business objectives" at bounding box center [242, 132] width 230 height 15
click at [127, 123] on input "b. The potential impact of risks on business objectives" at bounding box center [127, 120] width 0 height 5
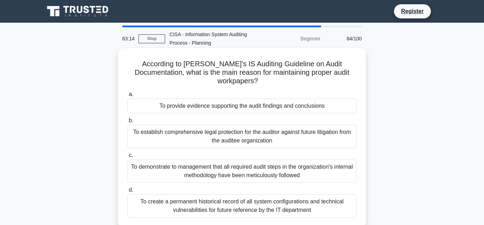
click at [201, 99] on div "To provide evidence supporting the audit findings and conclusions" at bounding box center [242, 106] width 230 height 15
click at [127, 97] on input "a. To provide evidence supporting the audit findings and conclusions" at bounding box center [127, 94] width 0 height 5
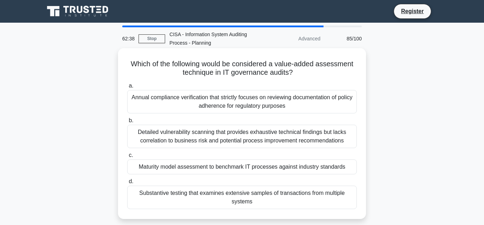
click at [180, 168] on div "Maturity model assessment to benchmark IT processes against industry standards" at bounding box center [242, 167] width 230 height 15
click at [127, 158] on input "c. Maturity model assessment to benchmark IT processes against industry standar…" at bounding box center [127, 155] width 0 height 5
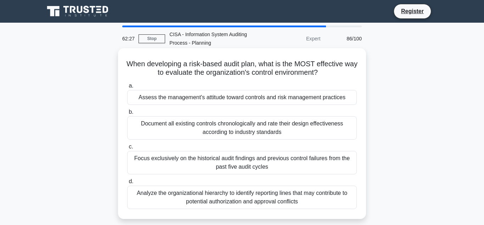
click at [185, 99] on div "Assess the management's attitude toward controls and risk management practices" at bounding box center [242, 97] width 230 height 15
click at [127, 88] on input "a. Assess the management's attitude toward controls and risk management practic…" at bounding box center [127, 86] width 0 height 5
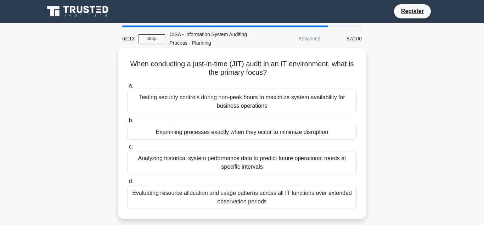
click at [205, 134] on div "Examining processes exactly when they occur to minimize disruption" at bounding box center [242, 132] width 230 height 15
click at [127, 123] on input "b. Examining processes exactly when they occur to minimize disruption" at bounding box center [127, 120] width 0 height 5
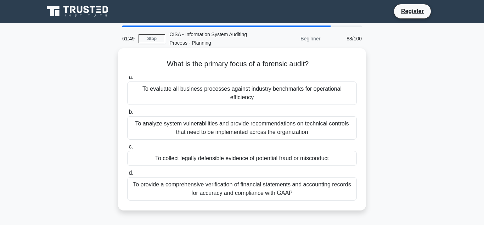
click at [214, 152] on div "To collect legally defensible evidence of potential fraud or misconduct" at bounding box center [242, 158] width 230 height 15
click at [127, 149] on input "c. To collect legally defensible evidence of potential fraud or misconduct" at bounding box center [127, 147] width 0 height 5
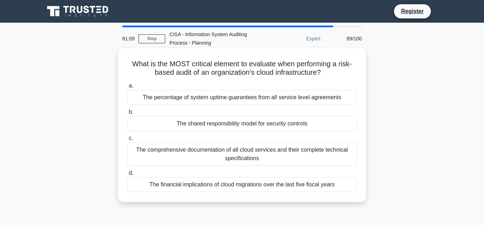
click at [209, 99] on div "The percentage of system uptime guarantees from all service level agreements" at bounding box center [242, 97] width 230 height 15
click at [127, 88] on input "a. The percentage of system uptime guarantees from all service level agreements" at bounding box center [127, 86] width 0 height 5
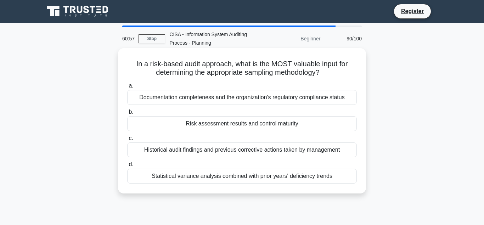
click at [218, 123] on div "Risk assessment results and control maturity" at bounding box center [242, 123] width 230 height 15
click at [127, 115] on input "b. Risk assessment results and control maturity" at bounding box center [127, 112] width 0 height 5
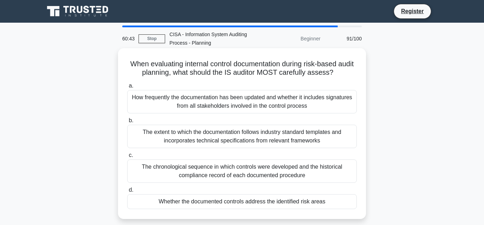
click at [217, 203] on div "Whether the documented controls address the identified risk areas" at bounding box center [242, 201] width 230 height 15
click at [127, 193] on input "d. Whether the documented controls address the identified risk areas" at bounding box center [127, 190] width 0 height 5
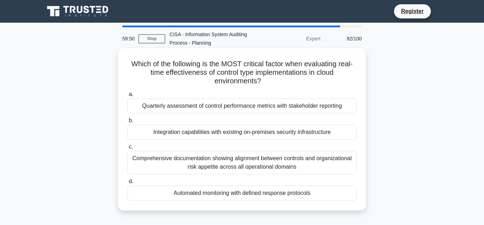
click at [210, 195] on div "Automated monitoring with defined response protocols" at bounding box center [242, 193] width 230 height 15
click at [127, 184] on input "d. Automated monitoring with defined response protocols" at bounding box center [127, 181] width 0 height 5
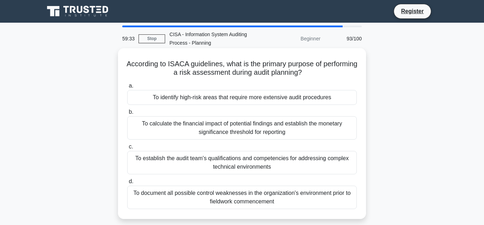
click at [217, 100] on div "To identify high-risk areas that require more extensive audit procedures" at bounding box center [242, 97] width 230 height 15
click at [127, 88] on input "a. To identify high-risk areas that require more extensive audit procedures" at bounding box center [127, 86] width 0 height 5
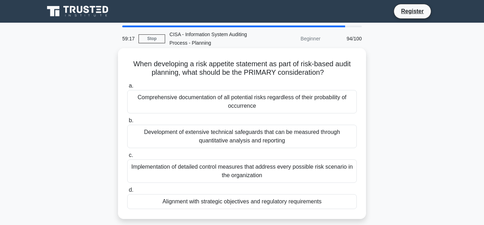
click at [226, 203] on div "Alignment with strategic objectives and regulatory requirements" at bounding box center [242, 201] width 230 height 15
click at [127, 193] on input "d. Alignment with strategic objectives and regulatory requirements" at bounding box center [127, 190] width 0 height 5
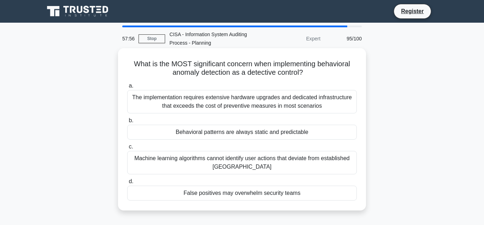
click at [235, 193] on div "False positives may overwhelm security teams" at bounding box center [242, 193] width 230 height 15
click at [127, 184] on input "d. False positives may overwhelm security teams" at bounding box center [127, 181] width 0 height 5
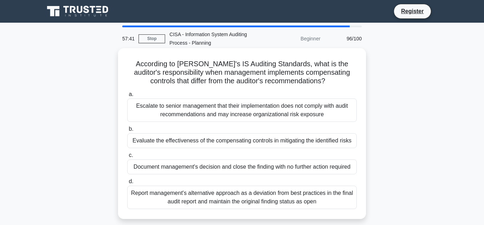
click at [189, 141] on div "Evaluate the effectiveness of the compensating controls in mitigating the ident…" at bounding box center [242, 140] width 230 height 15
click at [127, 132] on input "b. Evaluate the effectiveness of the compensating controls in mitigating the id…" at bounding box center [127, 129] width 0 height 5
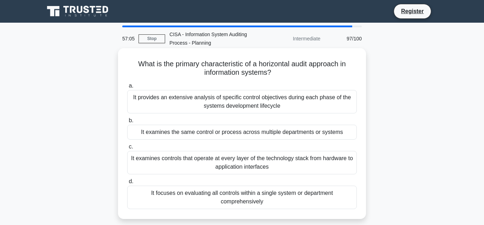
click at [191, 133] on div "It examines the same control or process across multiple departments or systems" at bounding box center [242, 132] width 230 height 15
click at [127, 123] on input "b. It examines the same control or process across multiple departments or syste…" at bounding box center [127, 120] width 0 height 5
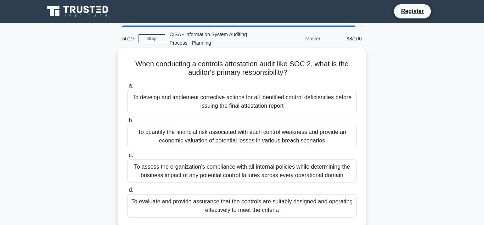
click at [204, 203] on div "To evaluate and provide assurance that the controls are suitably designed and o…" at bounding box center [242, 205] width 230 height 23
click at [127, 193] on input "d. To evaluate and provide assurance that the controls are suitably designed an…" at bounding box center [127, 190] width 0 height 5
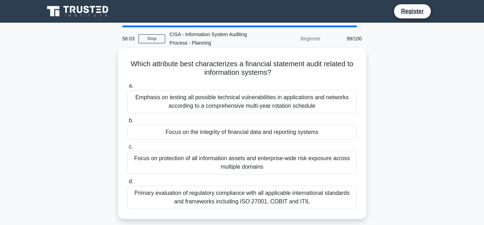
click at [235, 133] on div "Focus on the integrity of financial data and reporting systems" at bounding box center [242, 132] width 230 height 15
click at [127, 123] on input "b. Focus on the integrity of financial data and reporting systems" at bounding box center [127, 120] width 0 height 5
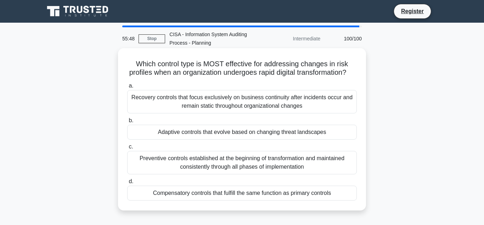
click at [208, 132] on div "Adaptive controls that evolve based on changing threat landscapes" at bounding box center [242, 132] width 230 height 15
click at [127, 123] on input "b. Adaptive controls that evolve based on changing threat landscapes" at bounding box center [127, 120] width 0 height 5
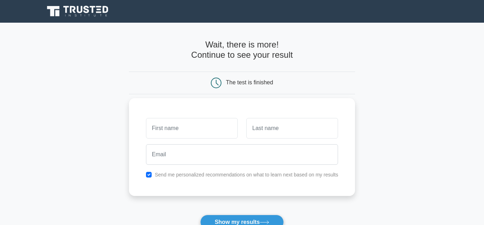
scroll to position [72, 0]
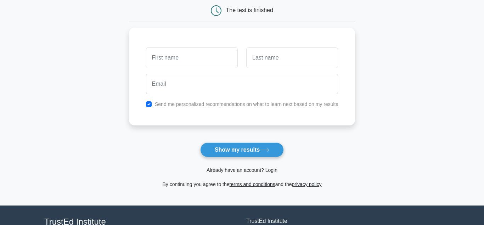
click at [228, 170] on link "Already have an account? Login" at bounding box center [242, 170] width 71 height 6
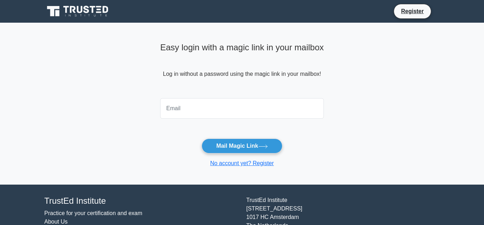
click at [175, 110] on input "email" at bounding box center [242, 108] width 164 height 21
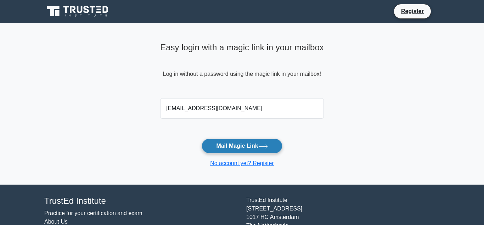
type input "constructionplatter@yahoo.com"
click at [235, 144] on button "Mail Magic Link" at bounding box center [242, 146] width 81 height 15
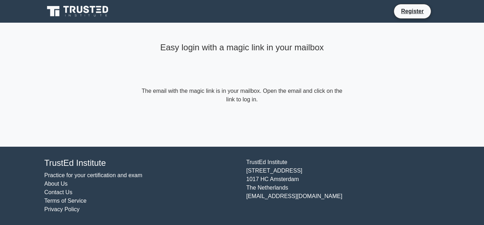
click at [78, 175] on link "Practice for your certification and exam" at bounding box center [93, 175] width 98 height 6
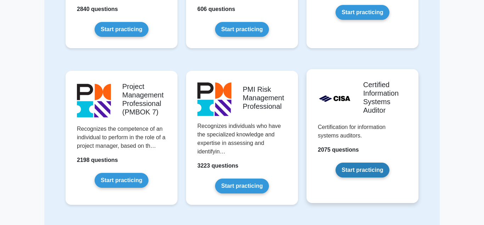
scroll to position [506, 0]
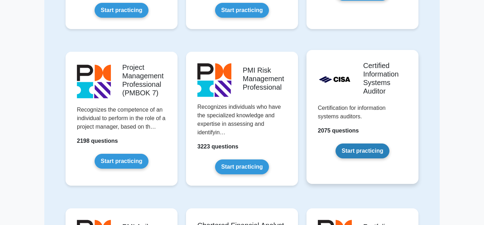
click at [361, 144] on link "Start practicing" at bounding box center [363, 151] width 54 height 15
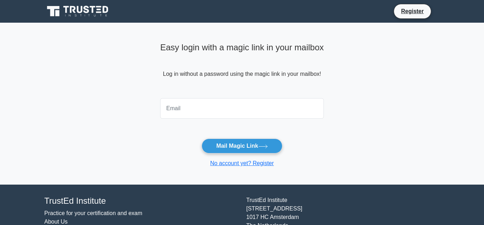
click at [172, 112] on input "email" at bounding box center [242, 108] width 164 height 21
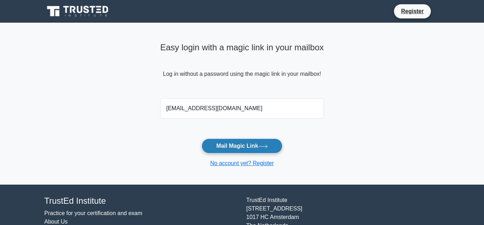
type input "[EMAIL_ADDRESS][DOMAIN_NAME]"
click at [233, 145] on button "Mail Magic Link" at bounding box center [242, 146] width 81 height 15
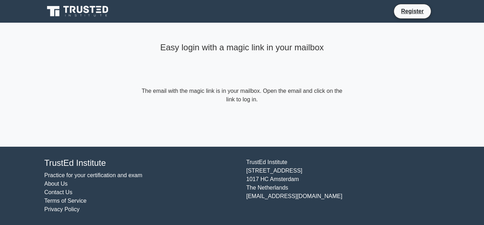
click at [68, 175] on link "Practice for your certification and exam" at bounding box center [93, 175] width 98 height 6
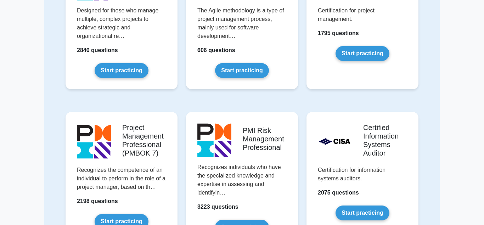
scroll to position [470, 0]
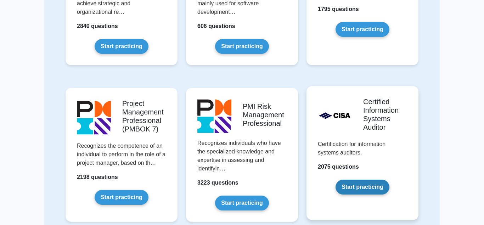
click at [356, 180] on link "Start practicing" at bounding box center [363, 187] width 54 height 15
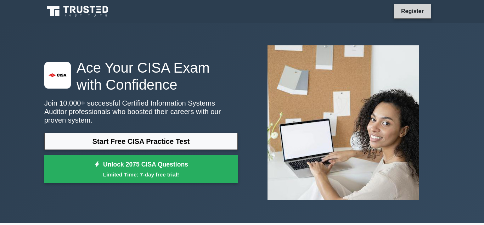
click at [417, 11] on link "Register" at bounding box center [412, 11] width 31 height 9
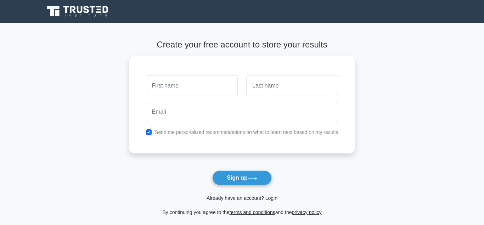
click at [230, 199] on link "Already have an account? Login" at bounding box center [242, 198] width 71 height 6
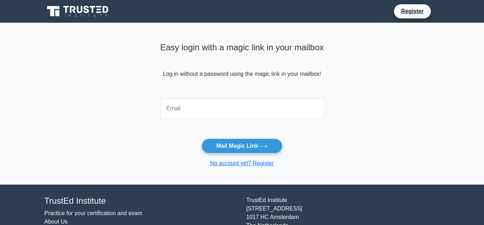
click at [173, 114] on input "email" at bounding box center [242, 108] width 164 height 21
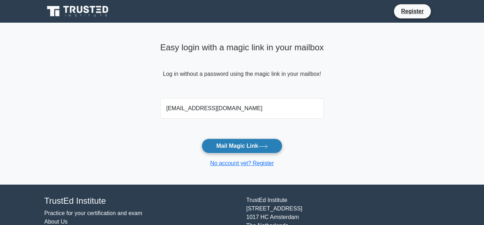
type input "[EMAIL_ADDRESS][DOMAIN_NAME]"
click at [239, 146] on button "Mail Magic Link" at bounding box center [242, 146] width 81 height 15
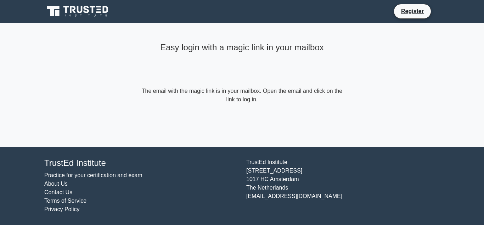
click at [86, 176] on link "Practice for your certification and exam" at bounding box center [93, 175] width 98 height 6
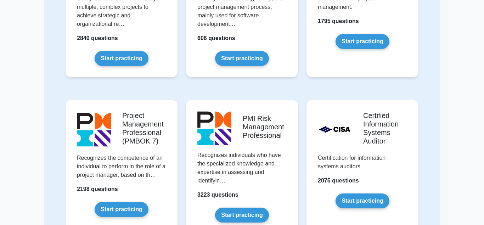
scroll to position [470, 0]
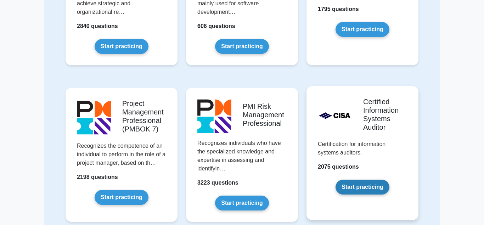
click at [350, 180] on link "Start practicing" at bounding box center [363, 187] width 54 height 15
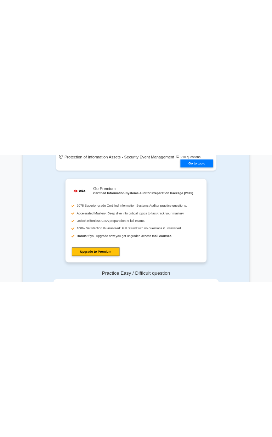
scroll to position [687, 0]
